Goal: Find specific page/section: Find specific page/section

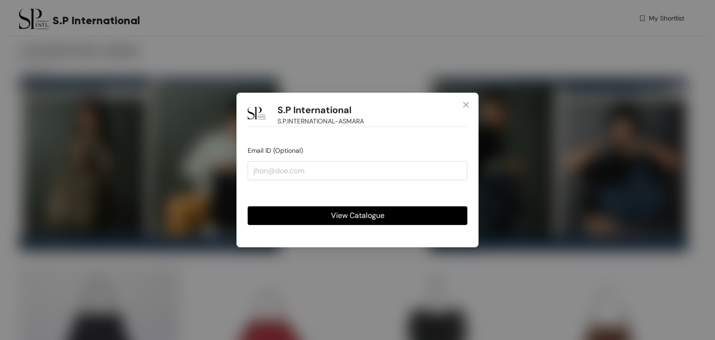
click at [337, 214] on span "View Catalogue" at bounding box center [358, 215] width 54 height 12
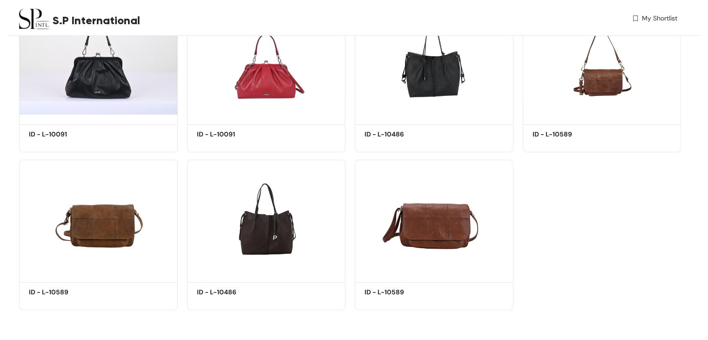
scroll to position [255, 0]
click at [645, 19] on span "My Shortlist" at bounding box center [659, 19] width 35 height 10
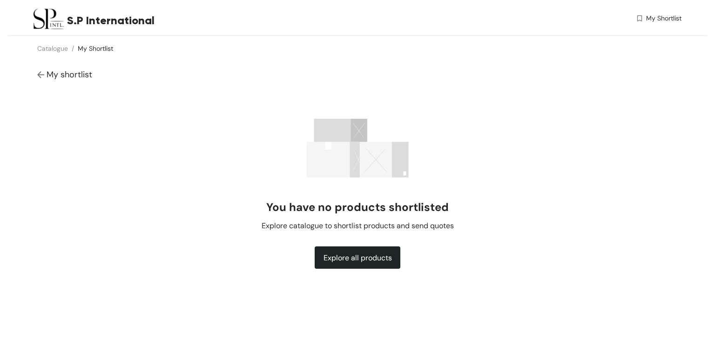
click at [650, 20] on span "My Shortlist" at bounding box center [663, 19] width 35 height 10
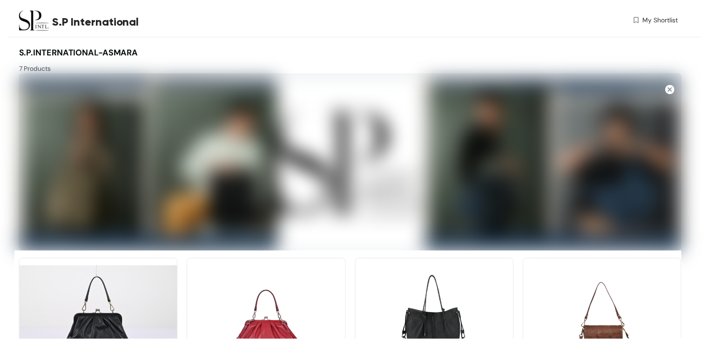
scroll to position [255, 0]
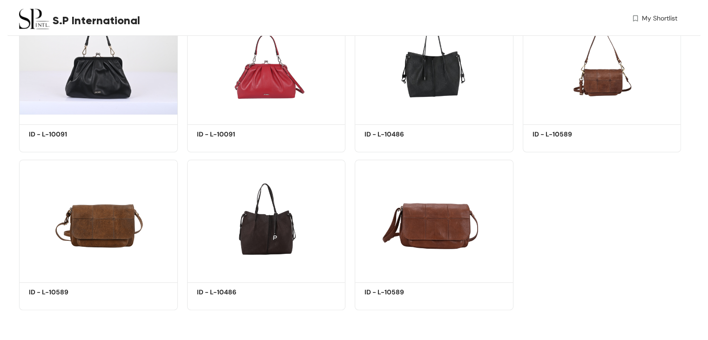
click at [653, 19] on span "My Shortlist" at bounding box center [659, 19] width 35 height 10
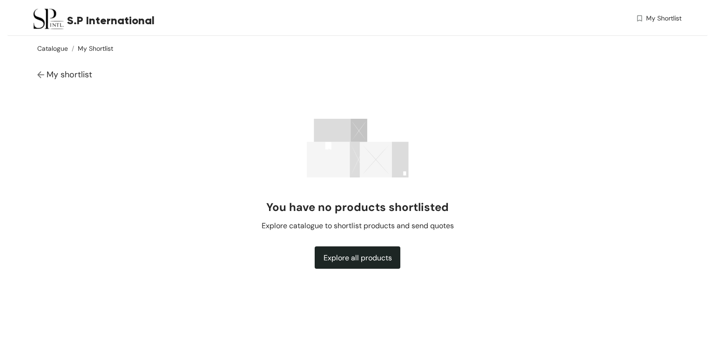
click at [43, 44] on link "Catalogue" at bounding box center [52, 48] width 31 height 8
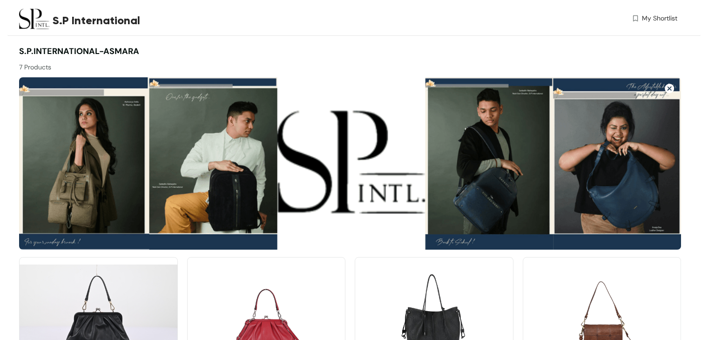
click at [8, 21] on div "S.P International My Shortlist" at bounding box center [353, 18] width 693 height 36
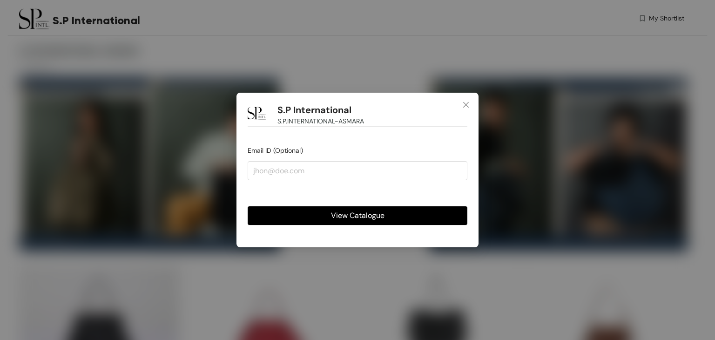
click at [362, 218] on span "View Catalogue" at bounding box center [358, 215] width 54 height 12
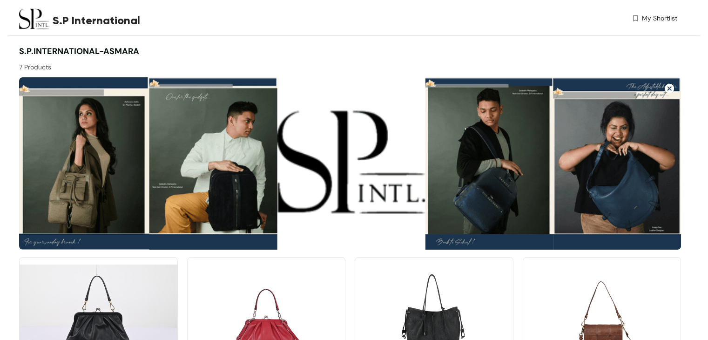
click at [73, 36] on div "S.P International" at bounding box center [183, 20] width 329 height 41
